Goal: Transaction & Acquisition: Purchase product/service

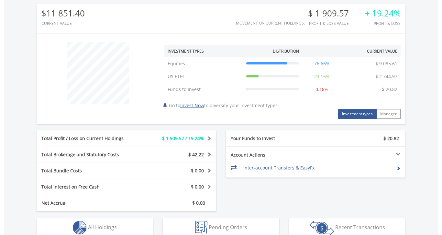
scroll to position [182, 0]
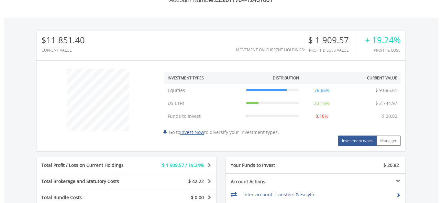
click at [355, 140] on button "Investment types" at bounding box center [357, 141] width 38 height 10
click at [360, 143] on button "Investment types" at bounding box center [357, 141] width 38 height 10
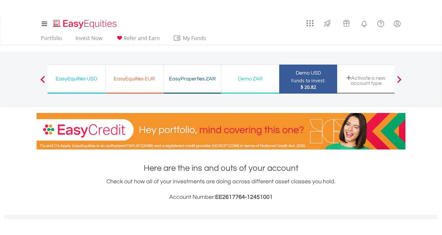
scroll to position [0, 0]
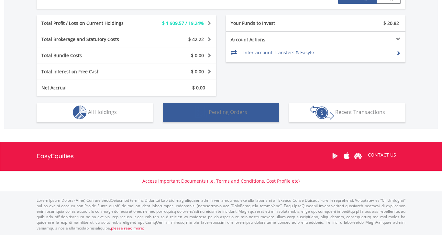
click at [234, 113] on span "Pending Orders" at bounding box center [227, 112] width 38 height 7
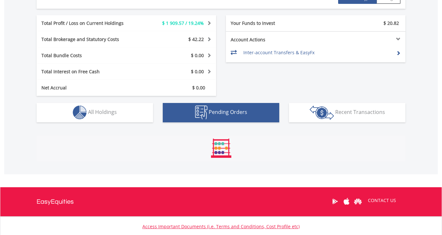
scroll to position [360, 0]
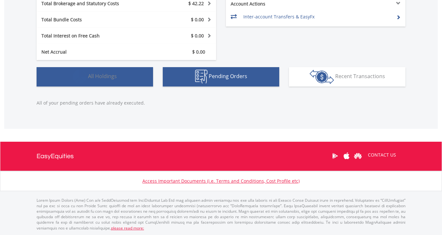
click at [122, 71] on button "Holdings All Holdings" at bounding box center [95, 76] width 116 height 19
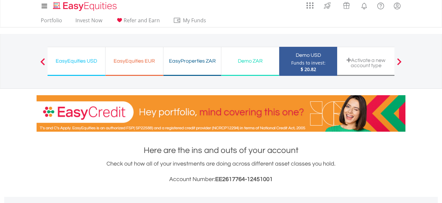
scroll to position [0, 0]
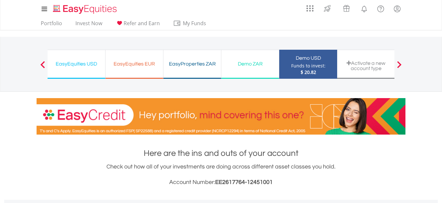
click at [261, 68] on div "Demo ZAR" at bounding box center [250, 63] width 50 height 9
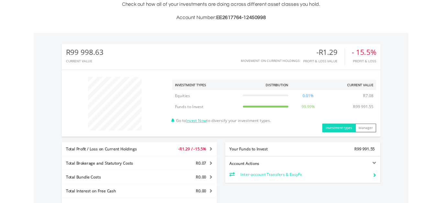
scroll to position [173, 0]
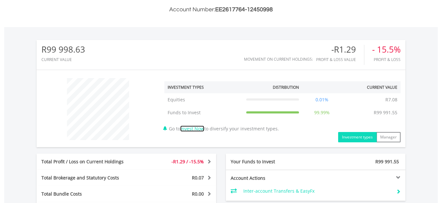
click at [198, 126] on link "Invest Now" at bounding box center [192, 129] width 24 height 6
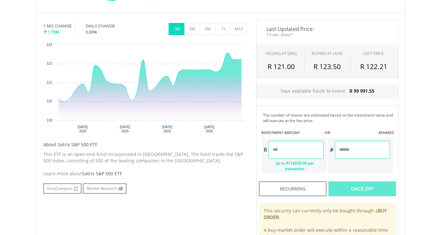
scroll to position [202, 0]
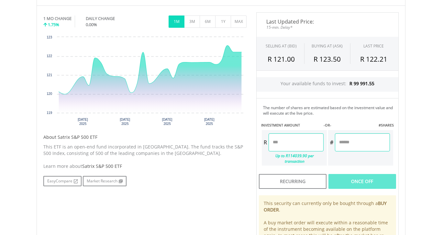
click at [302, 144] on input "number" at bounding box center [295, 142] width 55 height 18
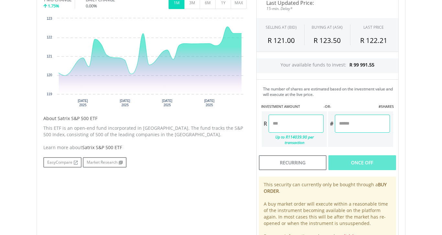
scroll to position [234, 0]
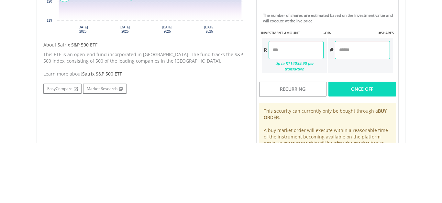
click at [359, 146] on div "Last Updated Price: 15-min. Delay* SELLING AT (BID) BUYING AT (ASK) LAST PRICE …" at bounding box center [327, 107] width 152 height 254
type input "********"
type input "*******"
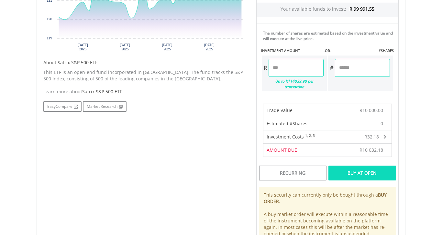
scroll to position [277, 0]
click at [365, 170] on div "Buy At Open" at bounding box center [362, 172] width 68 height 15
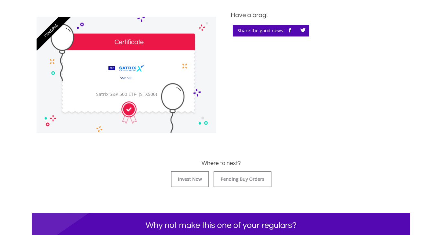
scroll to position [188, 0]
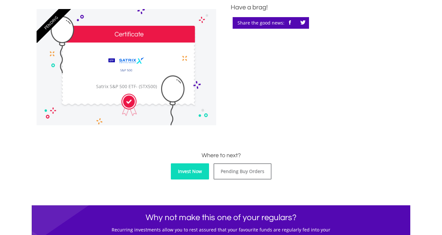
click at [193, 174] on link "Invest Now" at bounding box center [190, 172] width 38 height 16
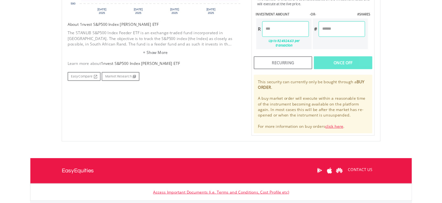
scroll to position [305, 0]
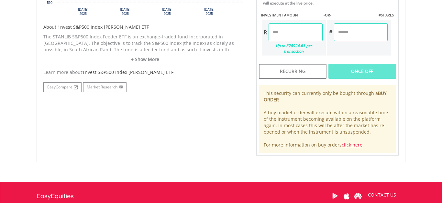
click at [305, 34] on input "number" at bounding box center [295, 32] width 54 height 18
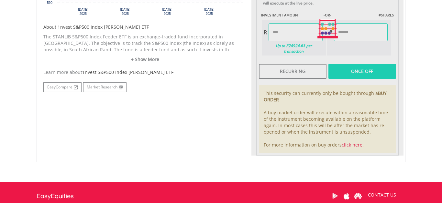
type input "********"
type input "*******"
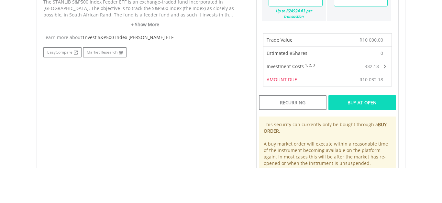
click at [417, 84] on body "My Investments Invest Now New Listings Sell My Recurring Investments Pending Or…" at bounding box center [221, 48] width 442 height 707
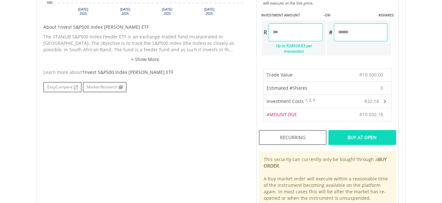
click at [379, 134] on div "Buy At Open" at bounding box center [362, 137] width 68 height 15
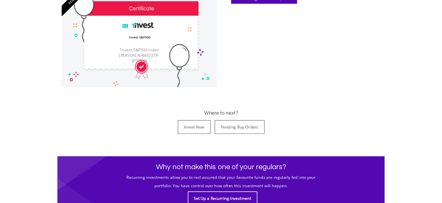
scroll to position [211, 0]
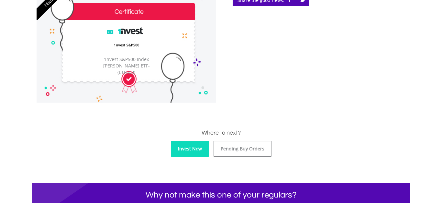
click at [198, 155] on link "Invest Now" at bounding box center [190, 149] width 38 height 16
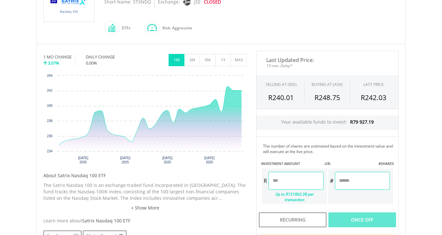
click at [298, 182] on input "number" at bounding box center [295, 181] width 55 height 18
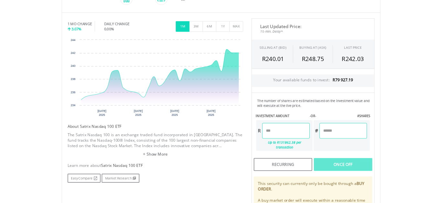
scroll to position [195, 0]
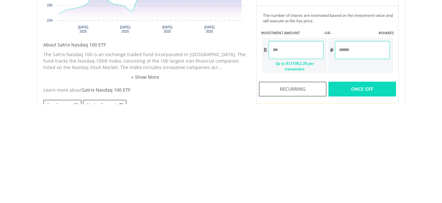
click at [367, 185] on div "Last Updated Price: 15-min. Delay* SELLING AT (BID) BUYING AT (ASK) LAST PRICE …" at bounding box center [327, 146] width 152 height 254
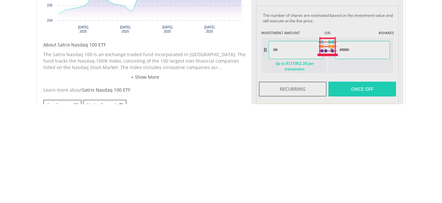
type input "********"
type input "******"
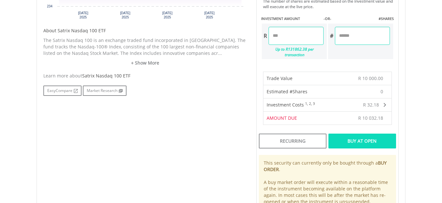
scroll to position [309, 0]
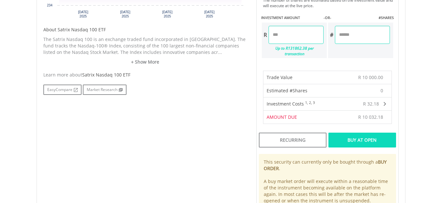
click at [368, 137] on div "Buy At Open" at bounding box center [362, 140] width 68 height 15
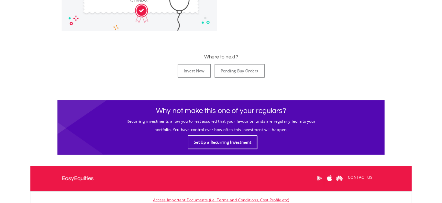
scroll to position [280, 0]
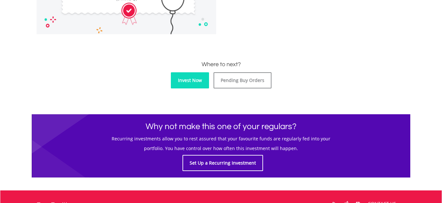
click at [201, 86] on link "Invest Now" at bounding box center [190, 80] width 38 height 16
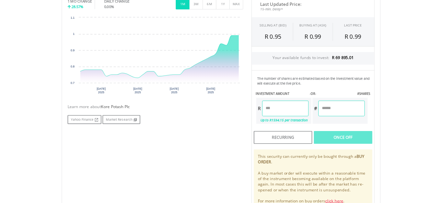
scroll to position [213, 0]
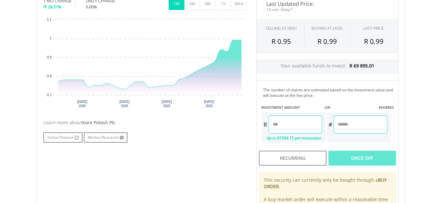
click at [308, 123] on input "number" at bounding box center [295, 125] width 54 height 18
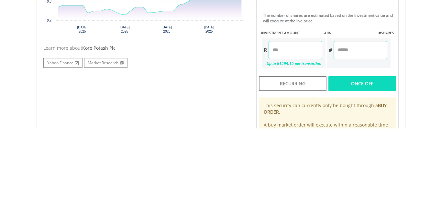
click at [368, 161] on div "Last Updated Price: 15-min. Delay* SELLING AT (BID) BUYING AT (ASK) LAST PRICE …" at bounding box center [327, 119] width 152 height 248
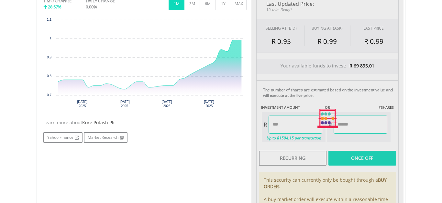
type input "********"
type input "**********"
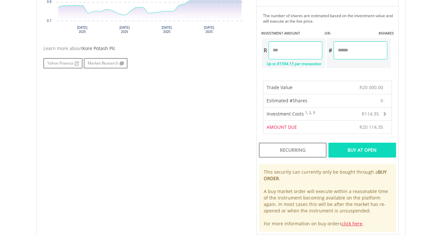
scroll to position [288, 0]
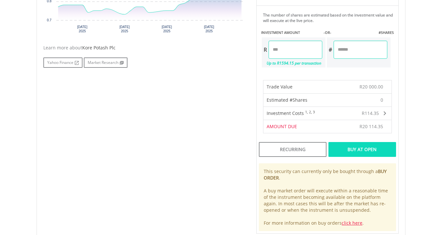
click at [374, 147] on div "Buy At Open" at bounding box center [362, 149] width 68 height 15
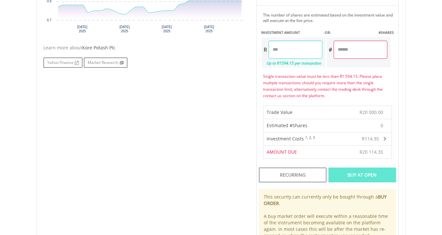
click at [288, 49] on input "********" at bounding box center [295, 50] width 54 height 18
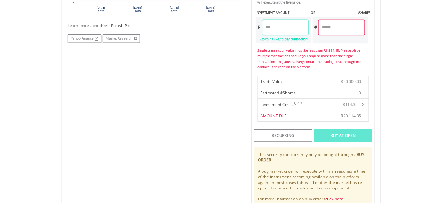
scroll to position [320, 0]
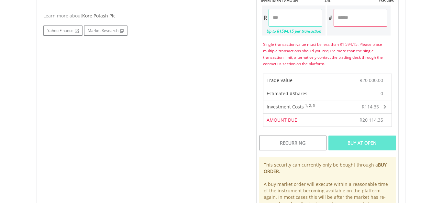
click at [295, 17] on input "***" at bounding box center [295, 18] width 54 height 18
type input "*"
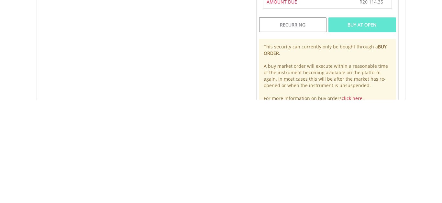
click at [366, 132] on div "Last Updated Price: 15-min. Delay* SELLING AT (BID) BUYING AT (ASK) LAST PRICE …" at bounding box center [327, 43] width 152 height 340
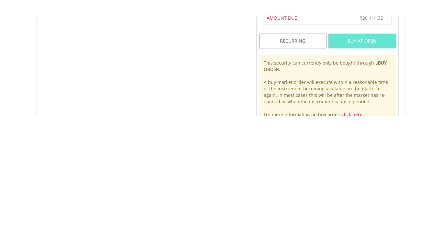
scroll to position [309, 0]
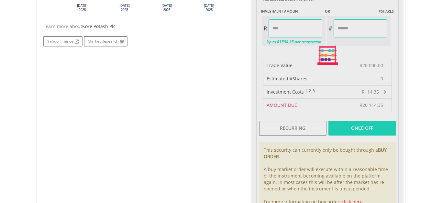
type input "*******"
type input "********"
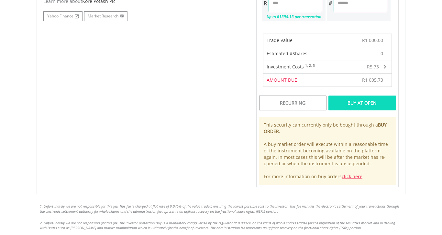
scroll to position [344, 0]
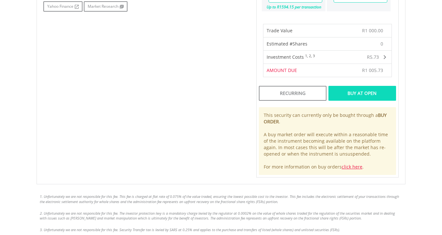
click at [374, 89] on div "Buy At Open" at bounding box center [362, 93] width 68 height 15
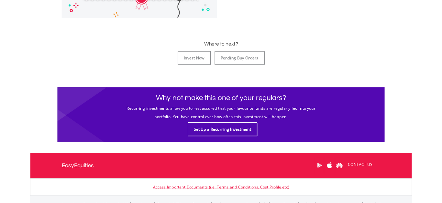
scroll to position [291, 0]
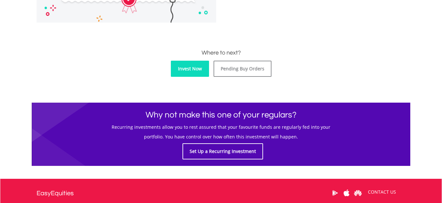
click at [200, 70] on link "Invest Now" at bounding box center [190, 69] width 38 height 16
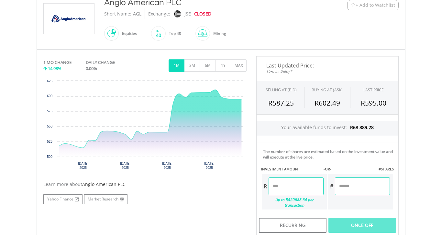
scroll to position [152, 0]
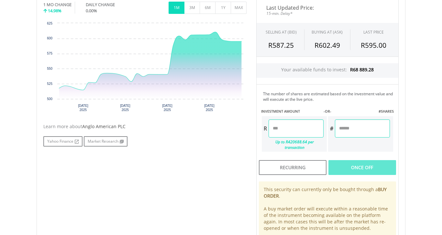
click at [304, 127] on input "number" at bounding box center [295, 129] width 55 height 18
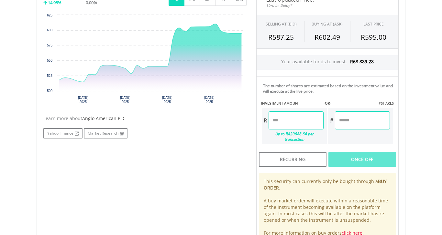
scroll to position [241, 0]
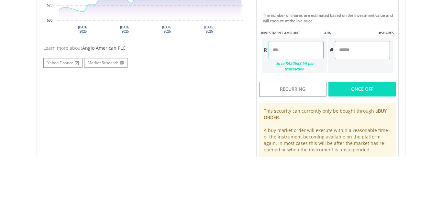
click at [375, 130] on div "Last Updated Price: 15-min. Delay* SELLING AT (BID) BUYING AT (ASK) LAST PRICE …" at bounding box center [327, 93] width 152 height 254
type input "********"
type input "*******"
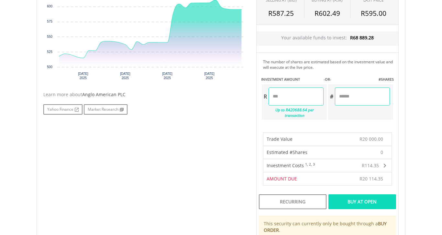
scroll to position [249, 0]
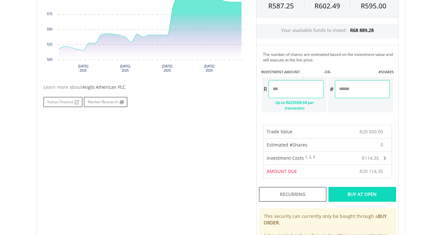
click at [349, 194] on div "Buy At Open" at bounding box center [362, 194] width 68 height 15
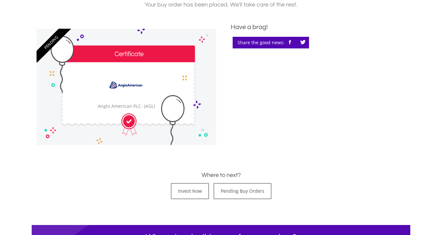
scroll to position [170, 0]
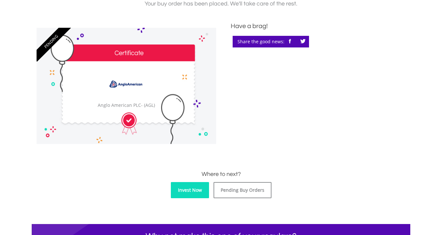
click at [197, 194] on link "Invest Now" at bounding box center [190, 190] width 38 height 16
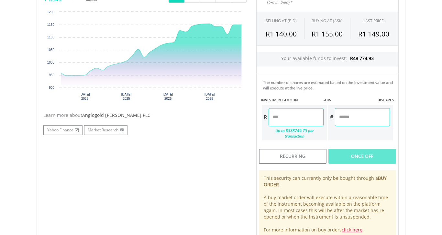
scroll to position [221, 0]
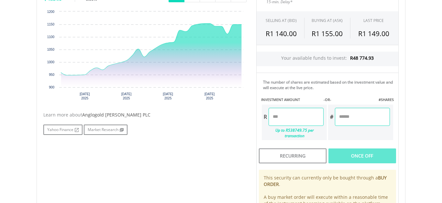
click at [305, 115] on input "number" at bounding box center [295, 117] width 55 height 18
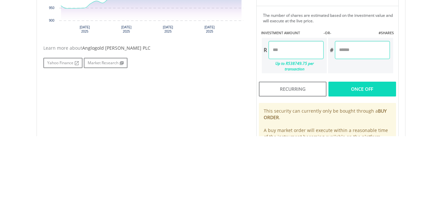
click at [369, 147] on div "Last Updated Price: 15-min. Delay* SELLING AT (BID) BUYING AT (ASK) LAST PRICE …" at bounding box center [327, 114] width 152 height 254
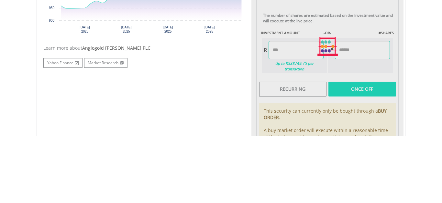
type input "********"
type input "******"
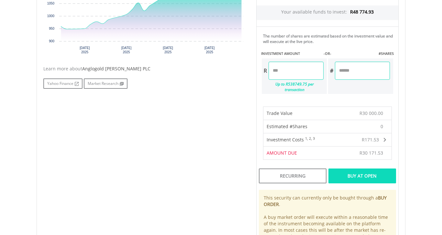
scroll to position [269, 0]
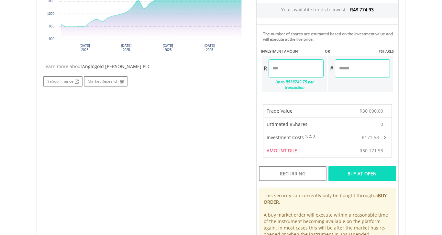
click at [374, 167] on div "Buy At Open" at bounding box center [362, 173] width 68 height 15
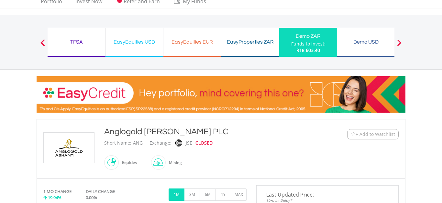
scroll to position [22, 0]
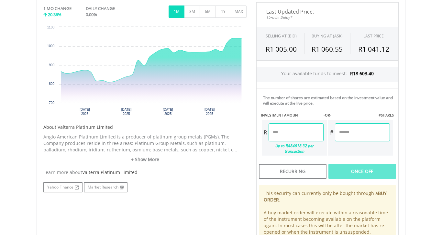
click at [313, 132] on input "number" at bounding box center [295, 132] width 55 height 18
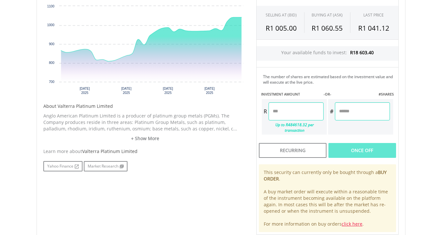
scroll to position [237, 0]
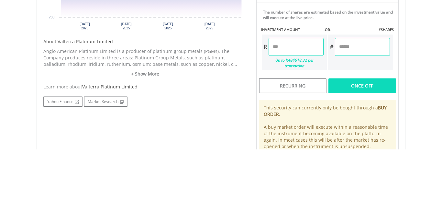
click at [378, 133] on div "Last Updated Price: 15-min. Delay* SELLING AT (BID) BUYING AT (ASK) LAST PRICE …" at bounding box center [327, 97] width 152 height 254
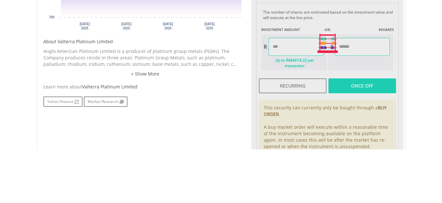
type input "********"
type input "*******"
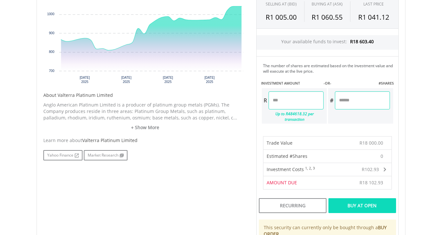
scroll to position [246, 0]
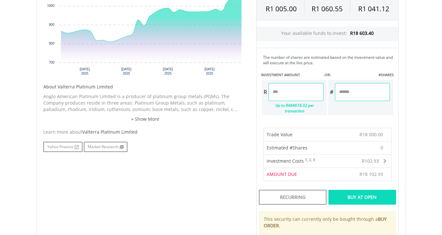
click at [378, 190] on div "Buy At Open" at bounding box center [362, 197] width 68 height 15
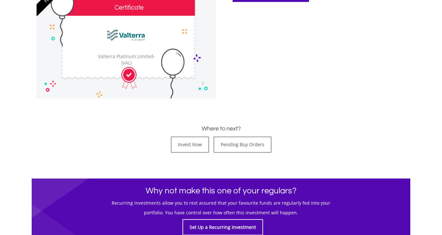
scroll to position [217, 0]
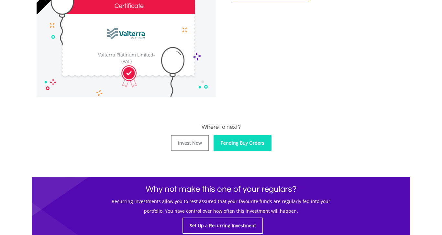
click at [262, 150] on link "Pending Buy Orders" at bounding box center [242, 143] width 58 height 16
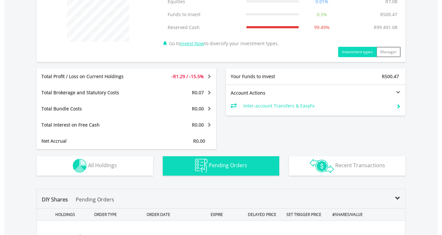
scroll to position [272, 0]
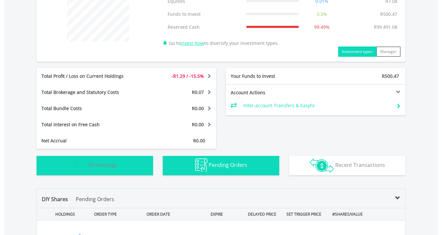
click at [134, 161] on button "Holdings All Holdings" at bounding box center [95, 165] width 116 height 19
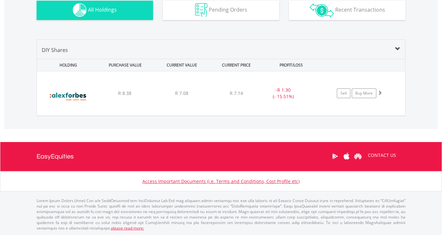
scroll to position [429, 0]
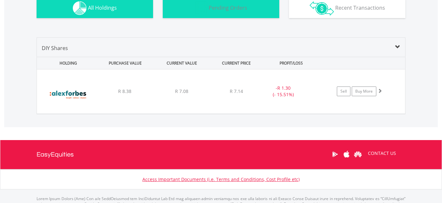
click at [205, 13] on img "button" at bounding box center [201, 8] width 12 height 14
click at [0, 0] on img "button" at bounding box center [0, 0] width 0 height 0
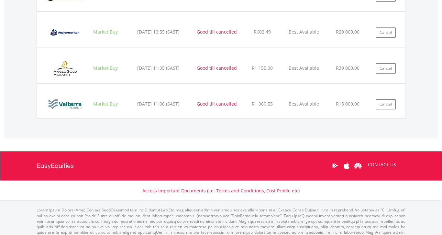
scroll to position [637, 0]
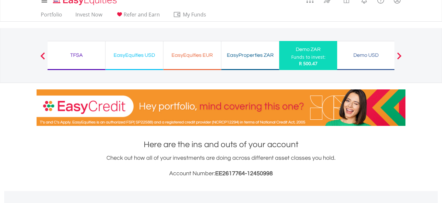
scroll to position [0, 0]
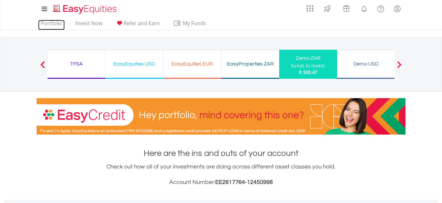
click at [53, 21] on link "Portfolio" at bounding box center [51, 25] width 27 height 10
